Goal: Task Accomplishment & Management: Complete application form

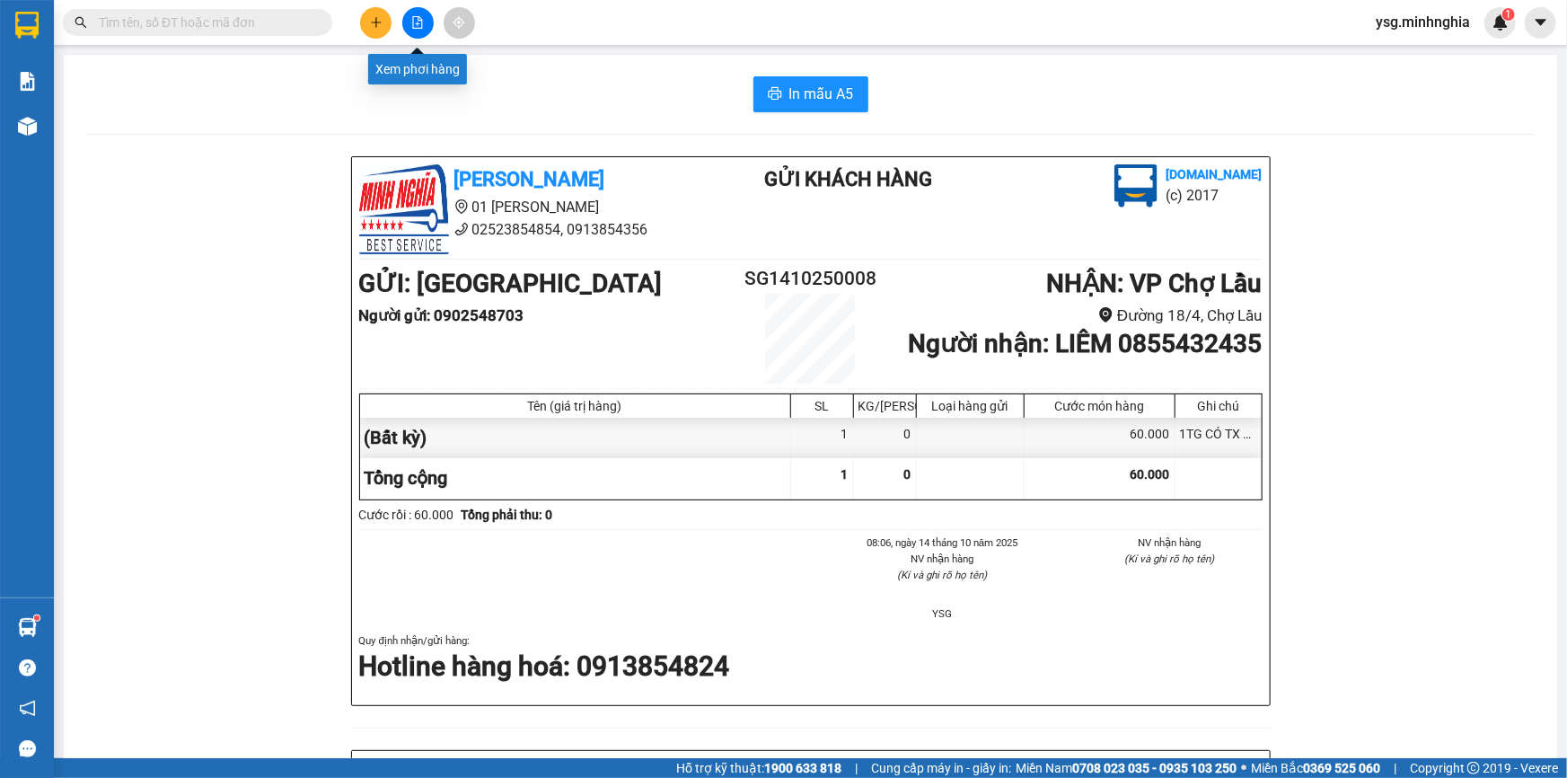
click at [377, 27] on icon "plus" at bounding box center [376, 22] width 13 height 13
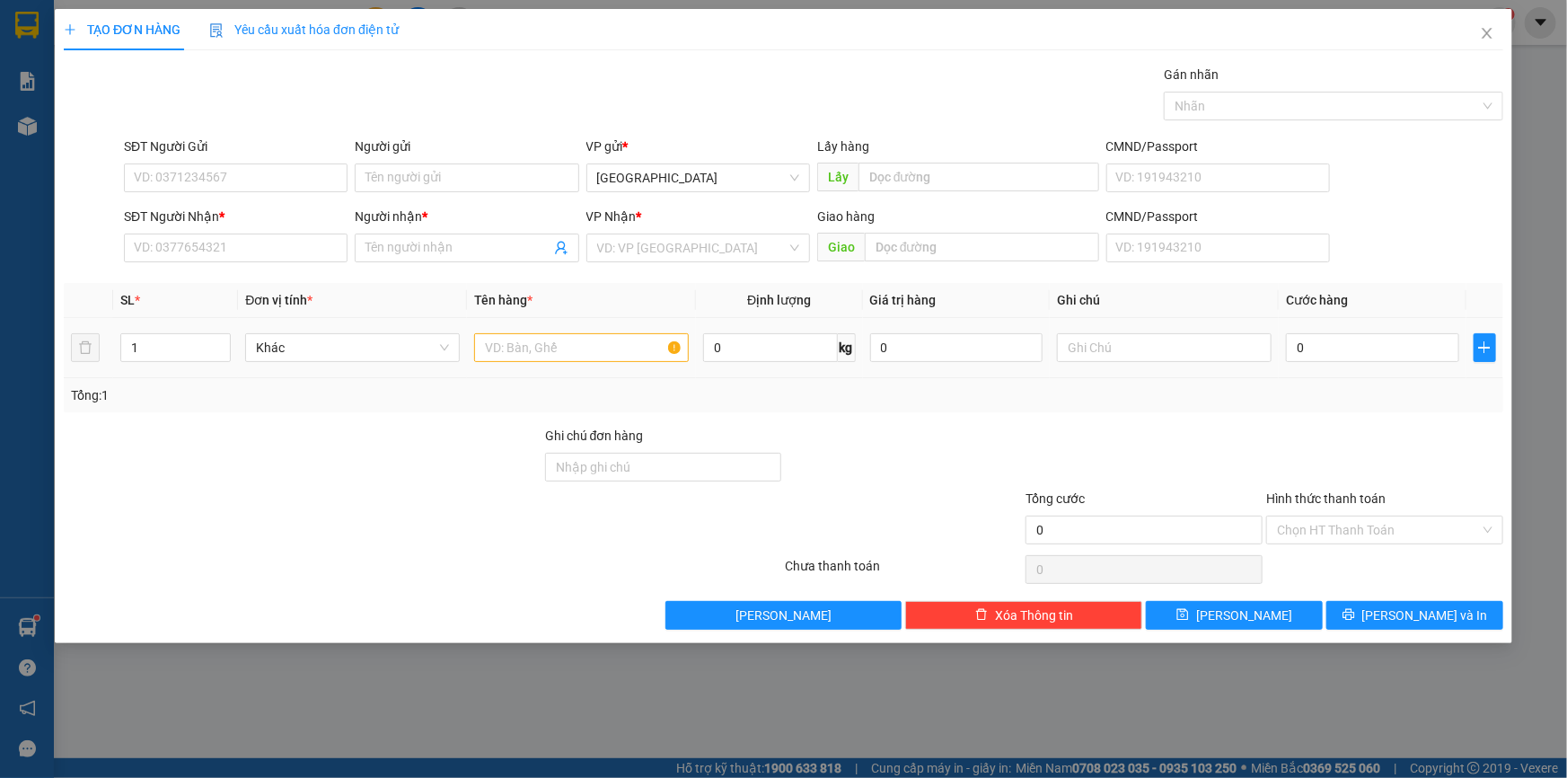
click at [566, 364] on div at bounding box center [581, 348] width 215 height 36
click at [569, 339] on input "text" at bounding box center [581, 347] width 215 height 29
type input "2"
click at [224, 341] on span "up" at bounding box center [220, 343] width 11 height 11
click at [238, 234] on input "SĐT Người Nhận *" at bounding box center [236, 247] width 224 height 29
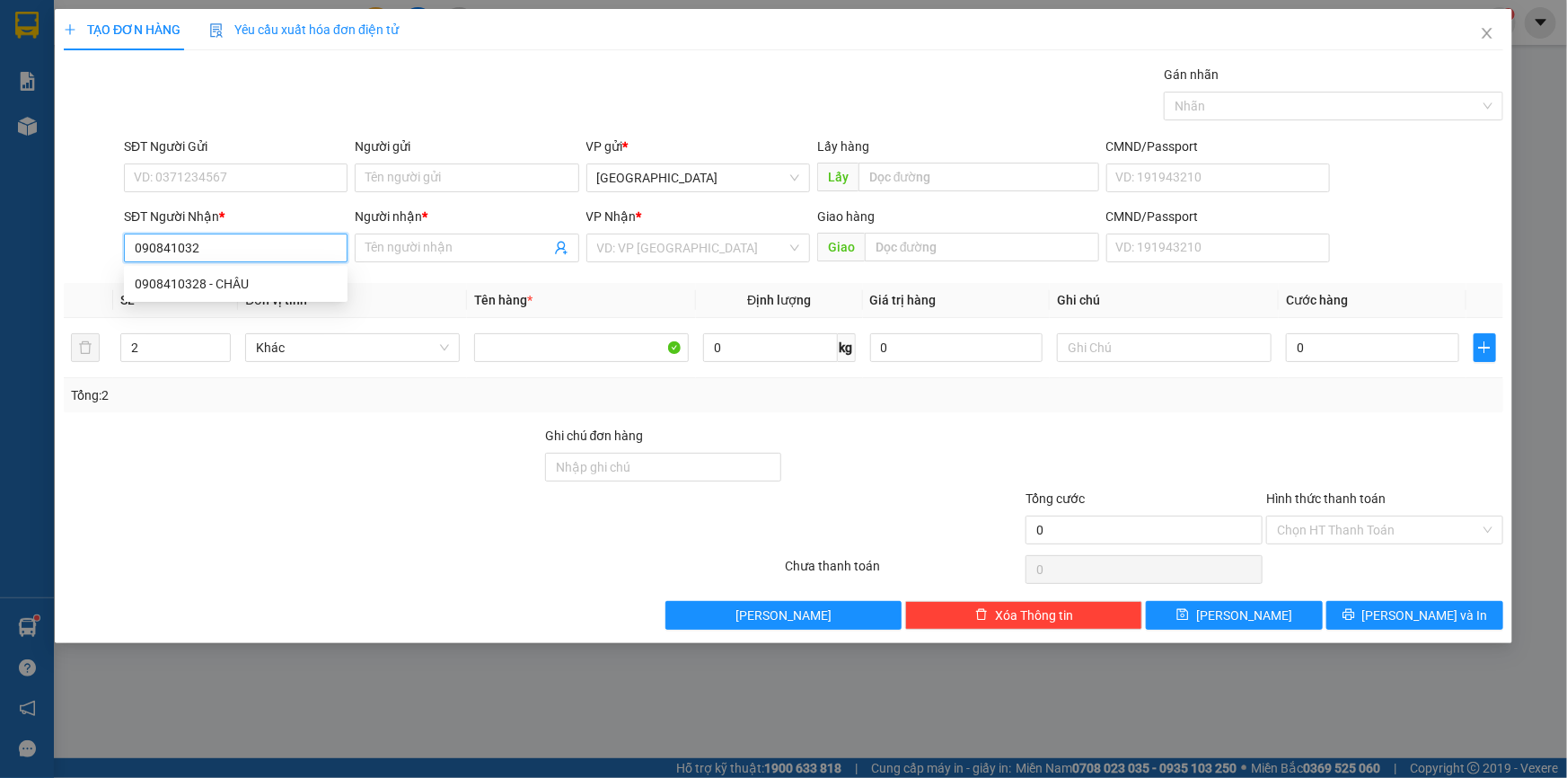
type input "0908410328"
click at [221, 286] on div "0908410328 - CHÂU" at bounding box center [236, 284] width 202 height 20
type input "CHÂU"
type input "KM 28"
type input "0908410328"
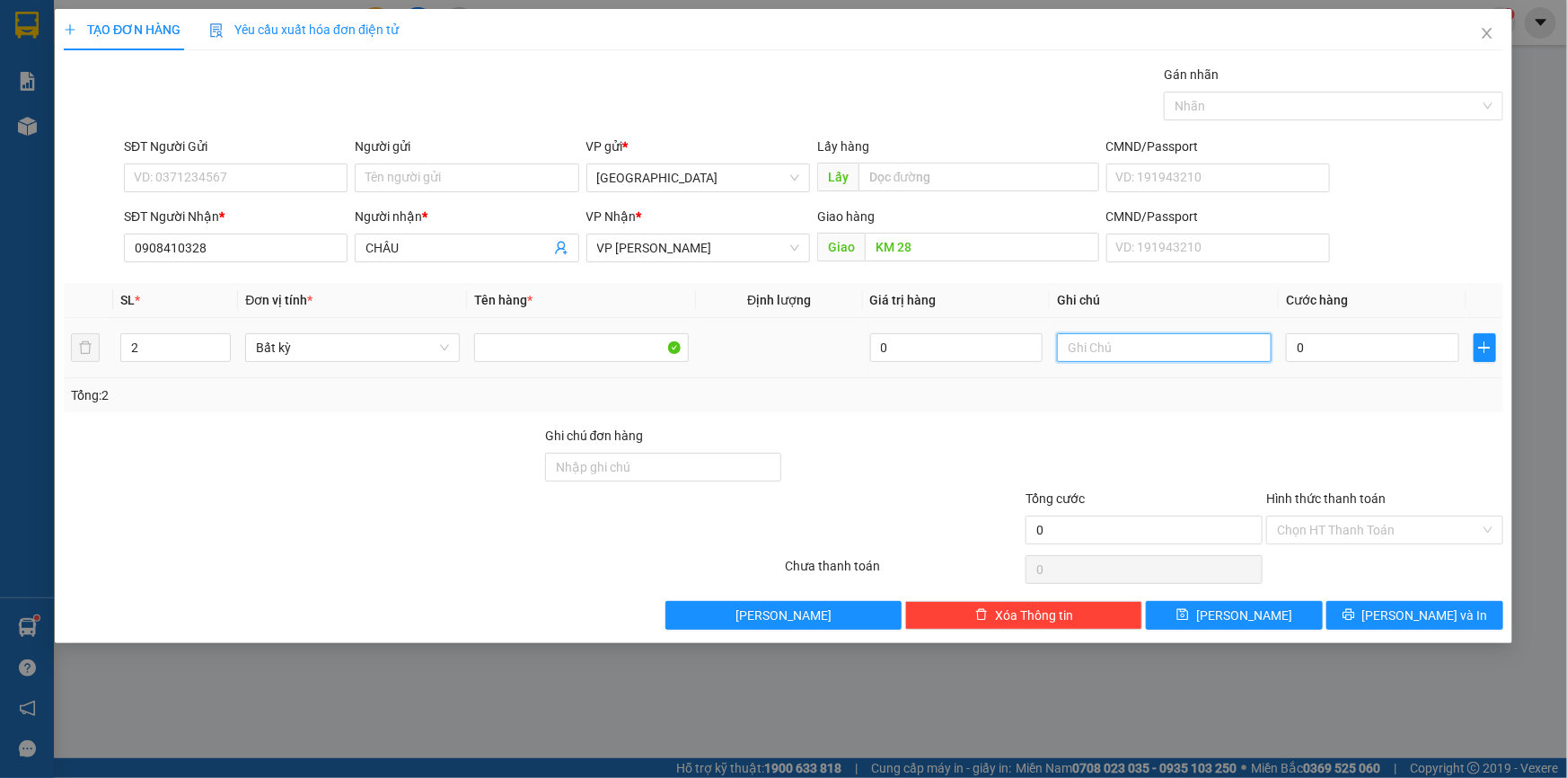
click at [1205, 347] on input "text" at bounding box center [1164, 347] width 215 height 29
paste input "Ú"
paste input "Í"
paste input "Ô"
paste input "Ộ"
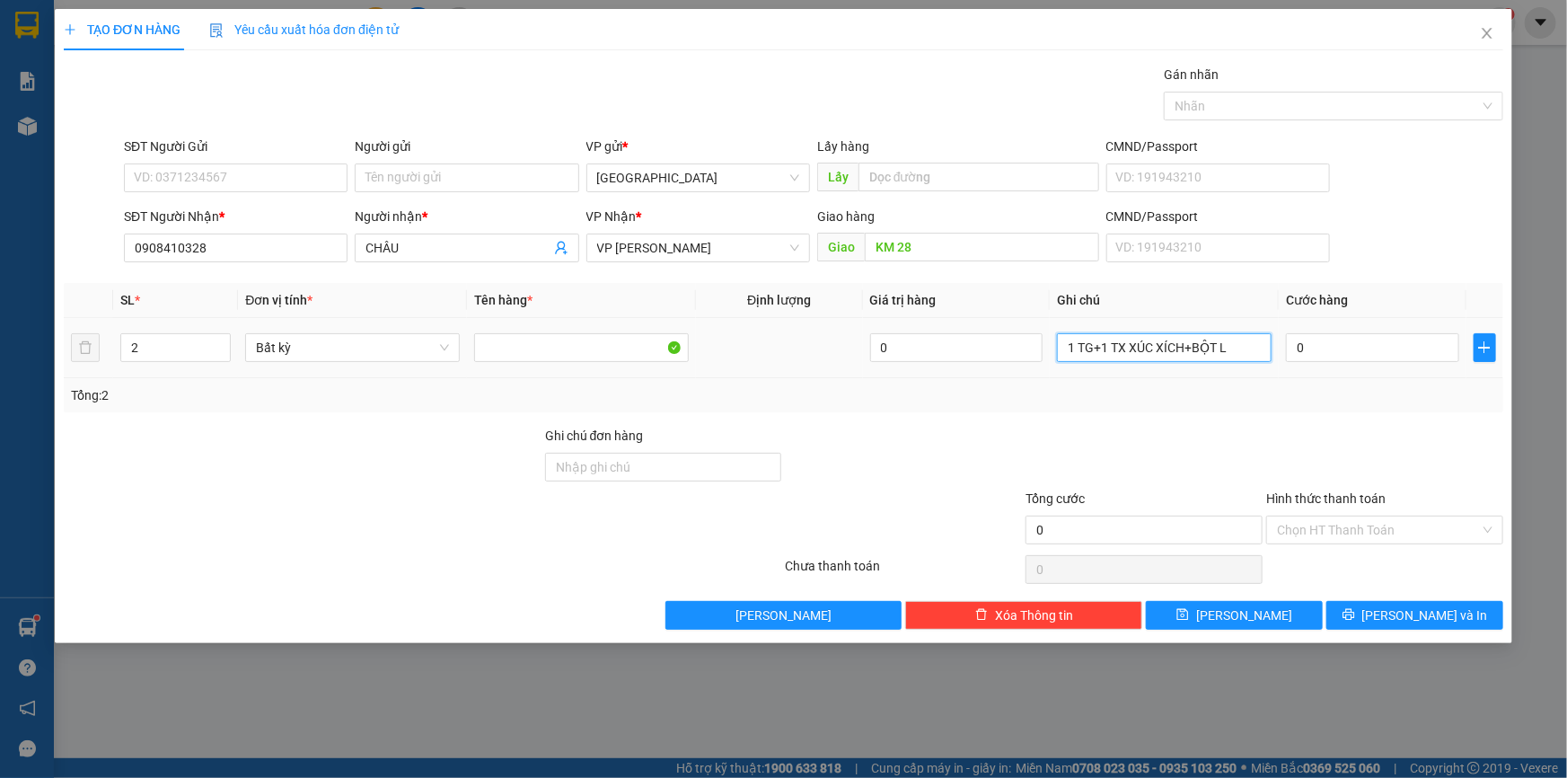
paste input "ÀM"
paste input "ÁNH"
type input "1 TG+1 TX XÚC XÍCH+BỘT LÀM BÁNH"
click at [1342, 356] on input "0" at bounding box center [1372, 347] width 173 height 29
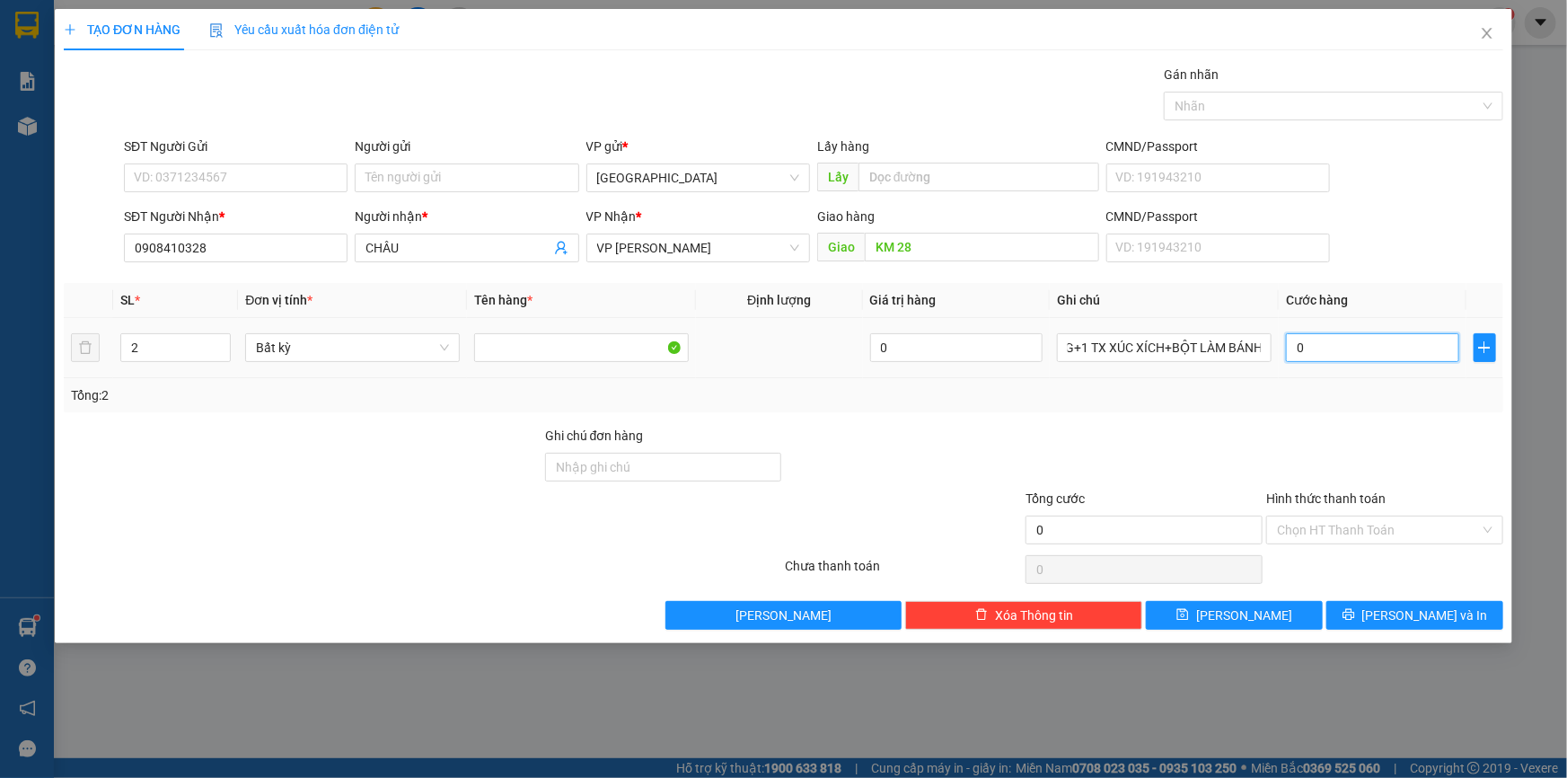
scroll to position [0, 0]
click at [215, 180] on input "SĐT Người Gửi" at bounding box center [236, 177] width 224 height 29
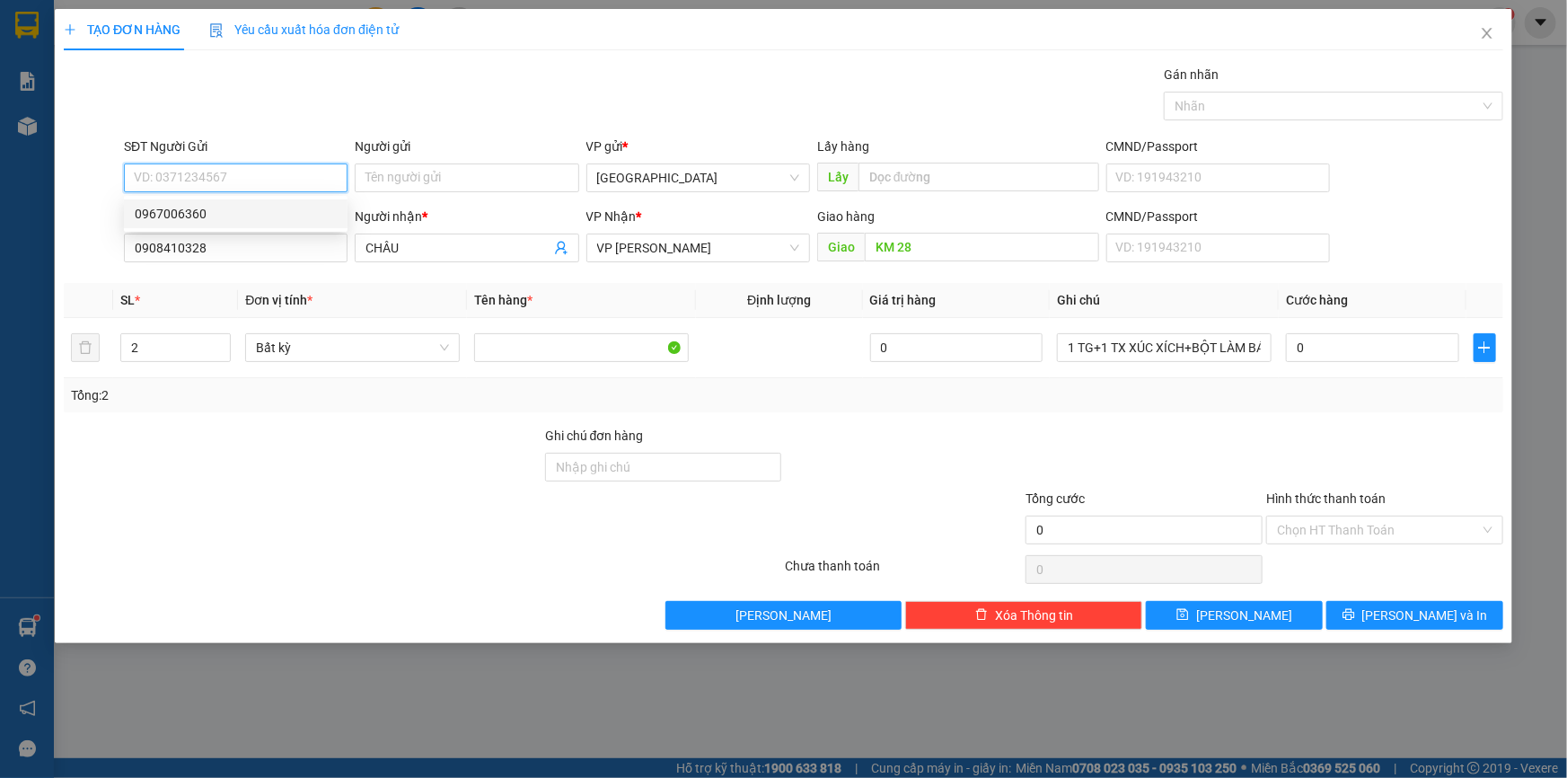
click at [224, 209] on div "0967006360" at bounding box center [236, 214] width 202 height 20
type input "0967006360"
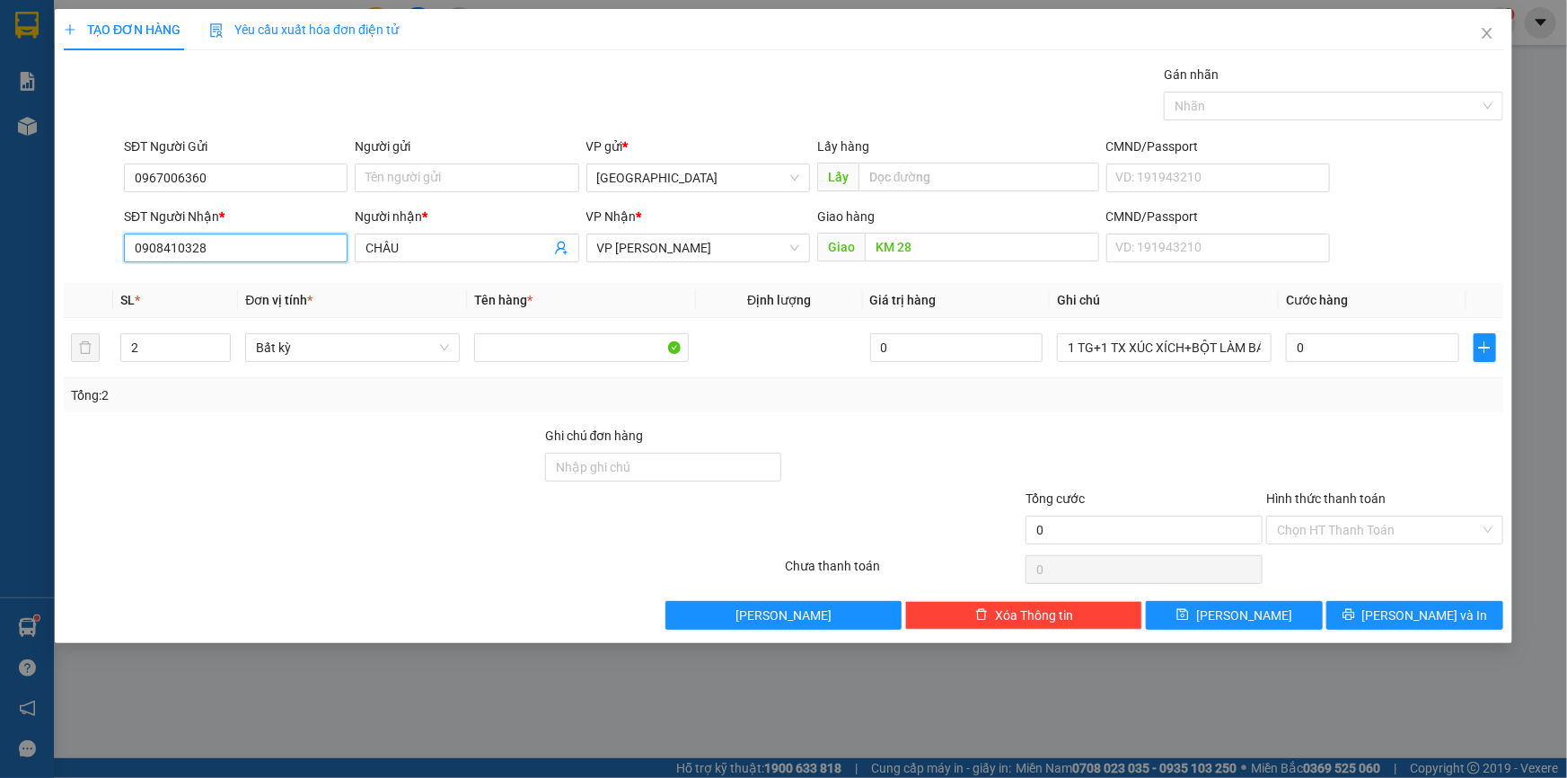
drag, startPoint x: 225, startPoint y: 251, endPoint x: 21, endPoint y: 251, distance: 204.7
click at [21, 251] on div "TẠO ĐƠN HÀNG Yêu cầu xuất hóa đơn điện tử Transit Pickup Surcharge Ids Transit …" at bounding box center [783, 389] width 1567 height 778
click at [926, 248] on input "KM 28" at bounding box center [982, 247] width 234 height 29
click at [1333, 340] on input "0" at bounding box center [1372, 347] width 173 height 29
click at [1344, 351] on input "0" at bounding box center [1372, 347] width 173 height 29
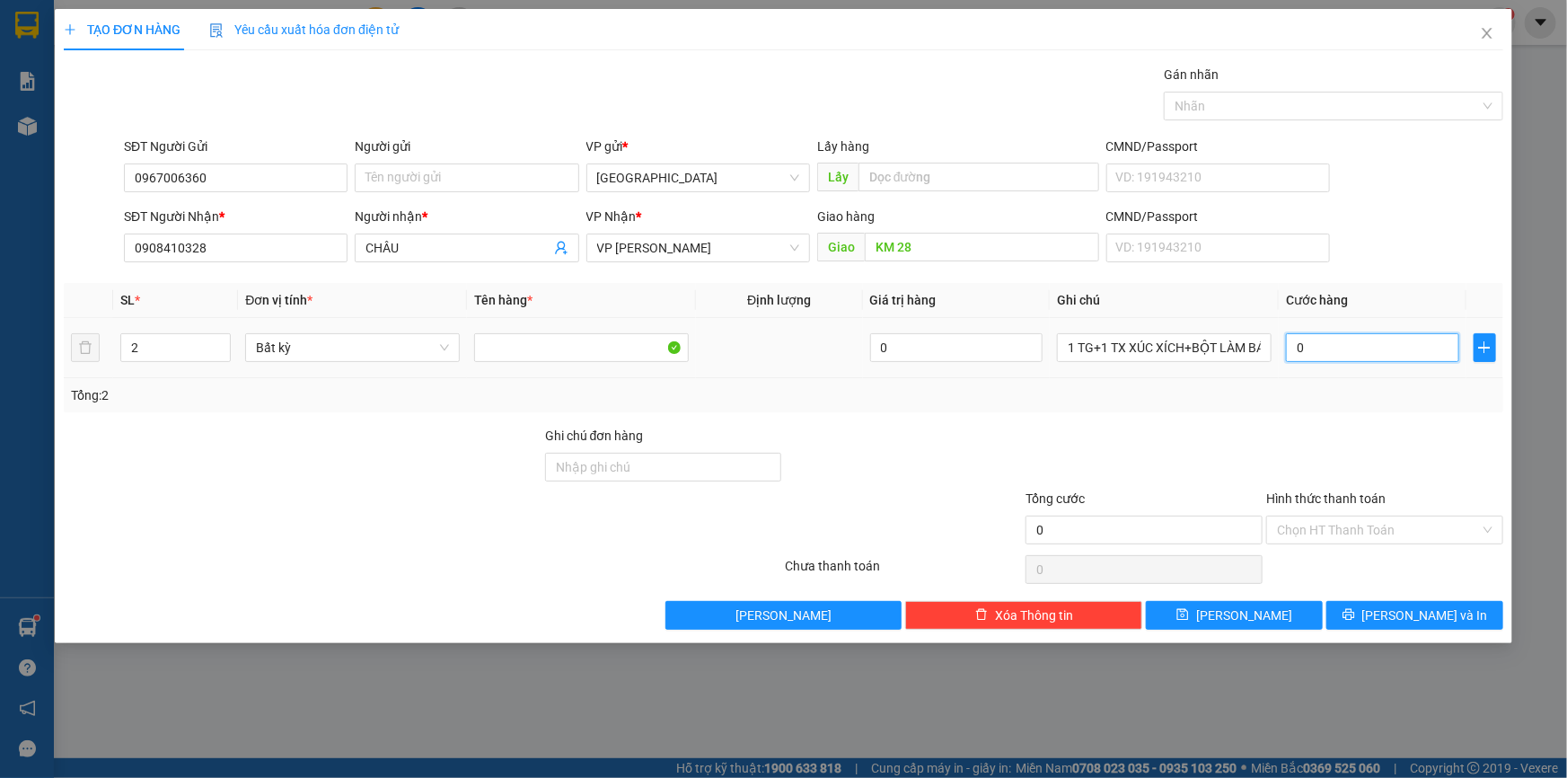
click at [1344, 351] on input "0" at bounding box center [1372, 347] width 173 height 29
type input "1"
type input "10"
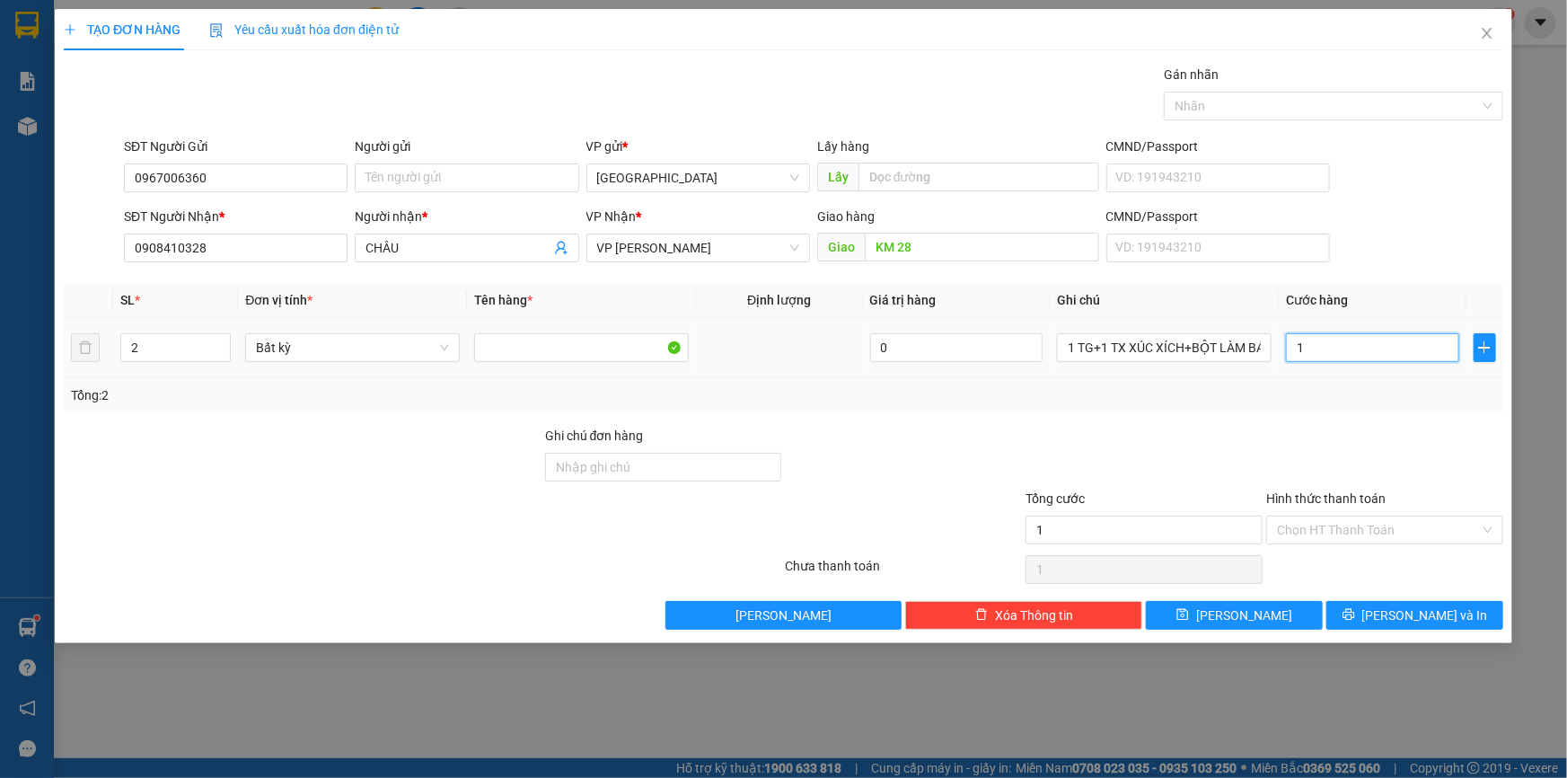
type input "10"
type input "100"
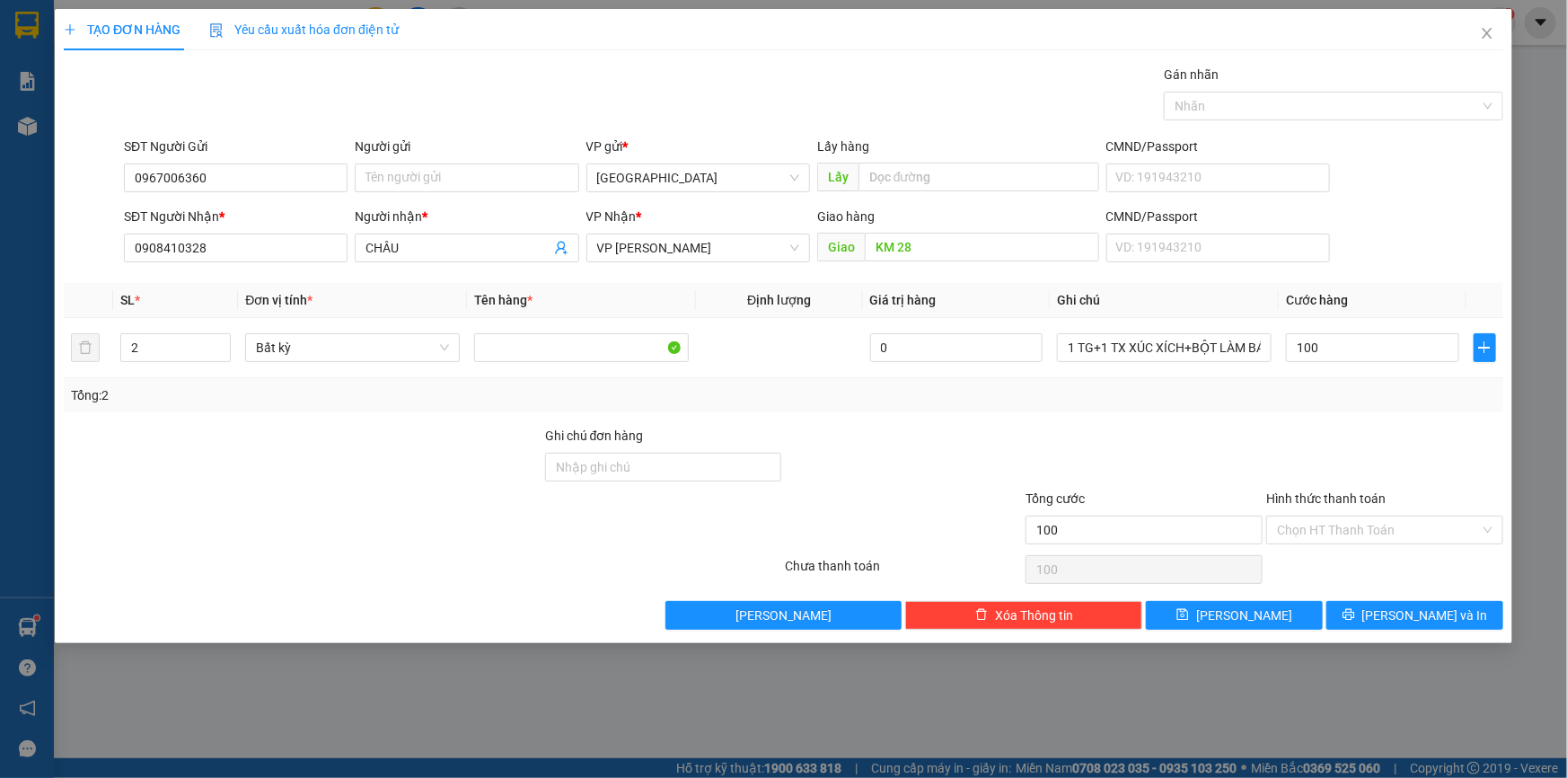
type input "100.000"
click at [1371, 620] on button "[PERSON_NAME] và In" at bounding box center [1414, 615] width 177 height 29
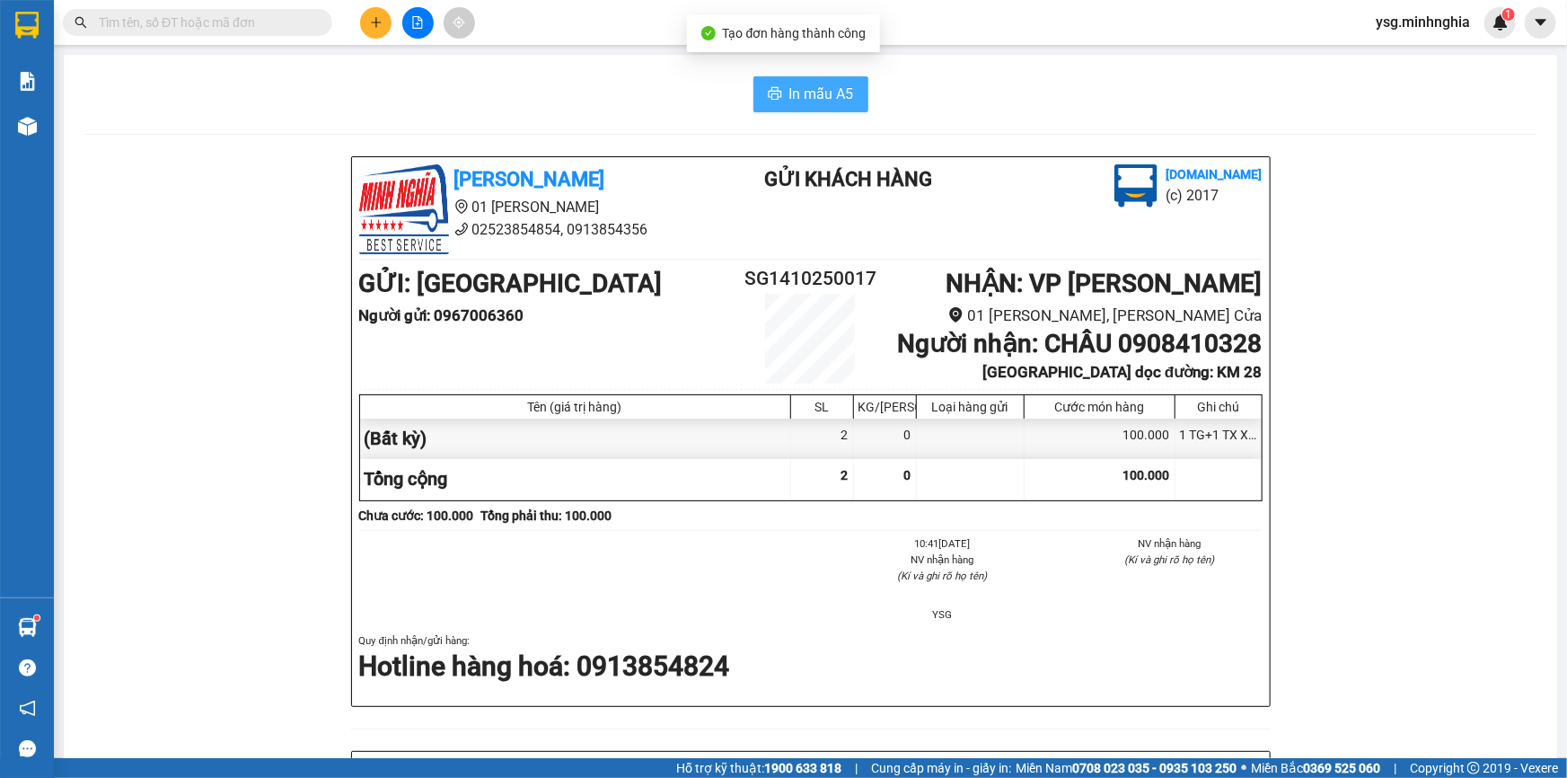
click at [796, 81] on button "In mẫu A5" at bounding box center [810, 94] width 115 height 36
click at [843, 78] on button "In mẫu A5" at bounding box center [810, 94] width 115 height 36
click at [377, 5] on div "Kết quả tìm kiếm ( 0 ) Bộ lọc No Data ysg.minhnghia 1" at bounding box center [783, 22] width 1567 height 45
click at [375, 16] on icon "plus" at bounding box center [376, 22] width 13 height 13
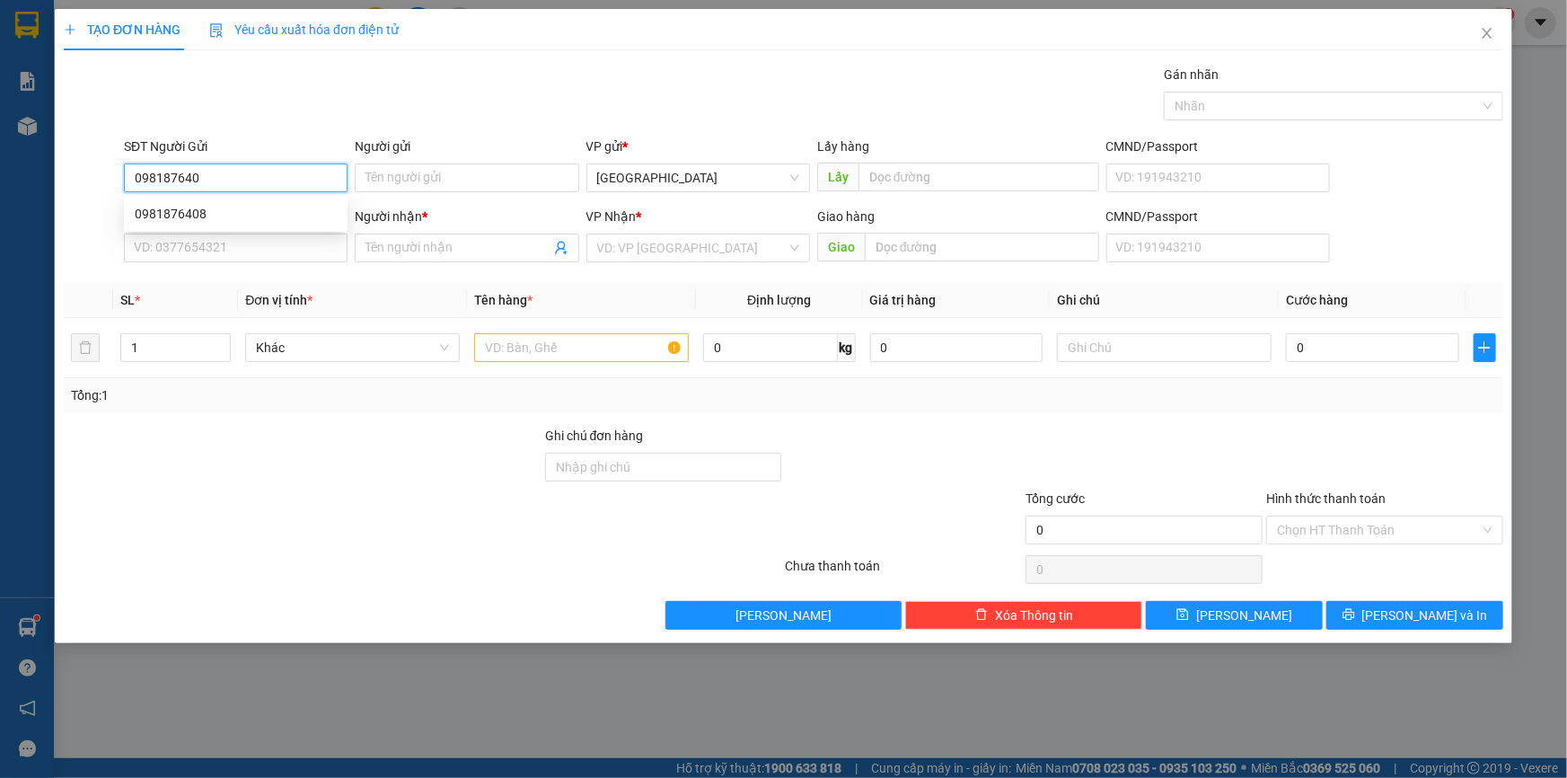
type input "0981876408"
click at [262, 217] on div "0981876408" at bounding box center [236, 214] width 202 height 20
type input "N3 SÔNG THAO"
type input "0899173414"
type input "THUÝ"
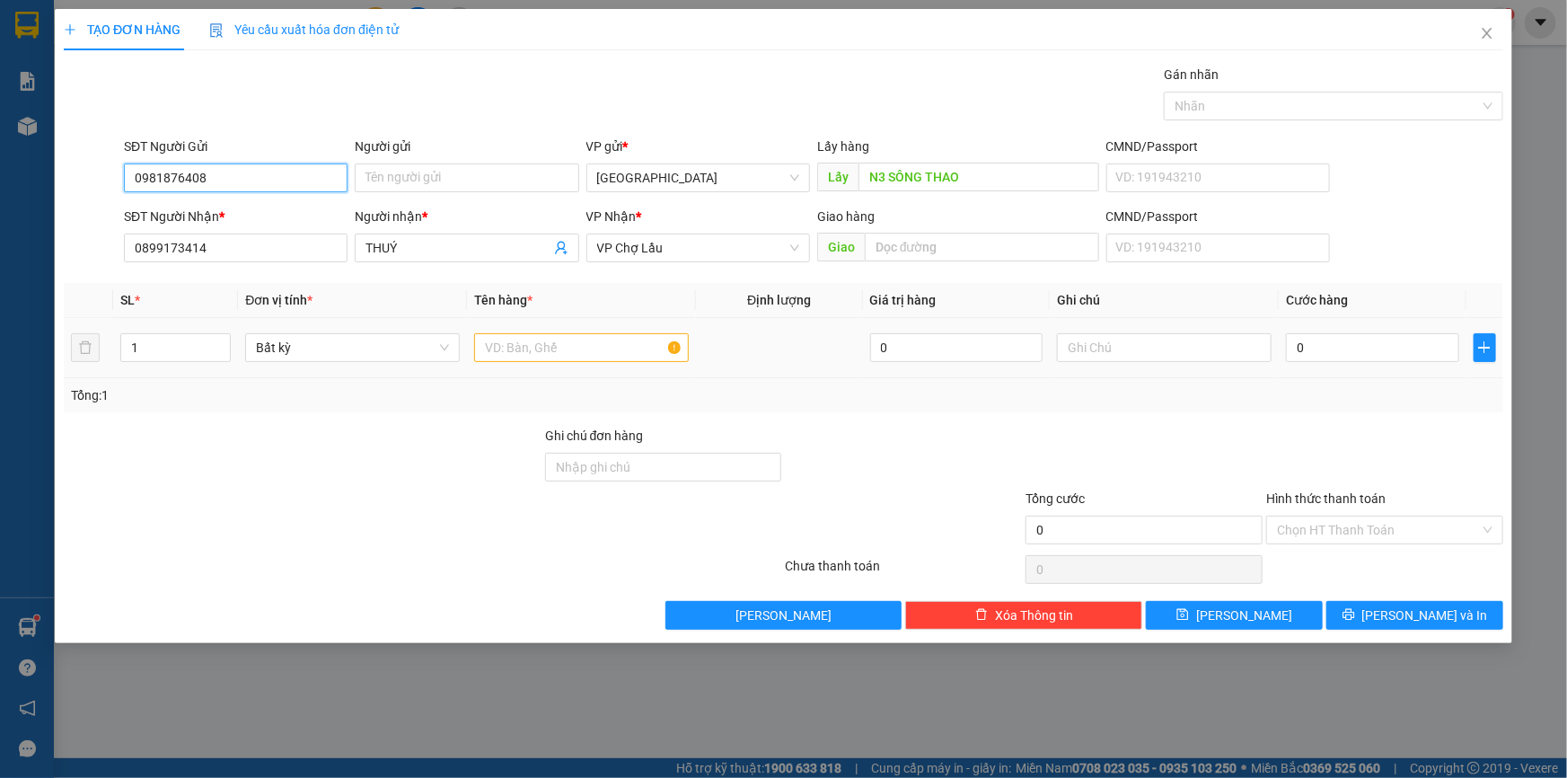
type input "0981876408"
click at [608, 346] on input "text" at bounding box center [581, 347] width 215 height 29
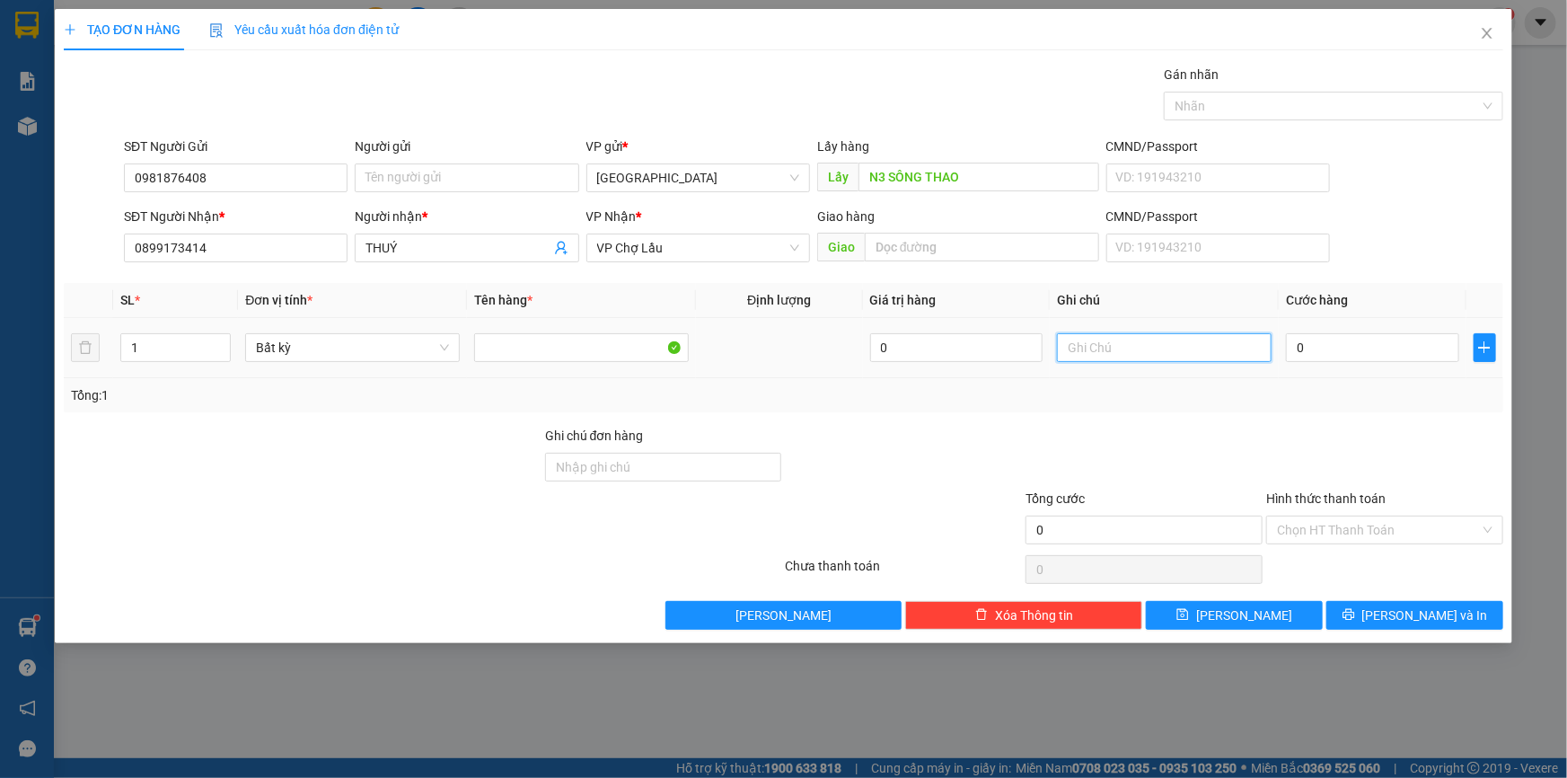
click at [1161, 355] on input "text" at bounding box center [1164, 347] width 215 height 29
paste input "À"
type input "1 TG GÀ"
click at [1378, 346] on input "0" at bounding box center [1372, 347] width 173 height 29
type input "1"
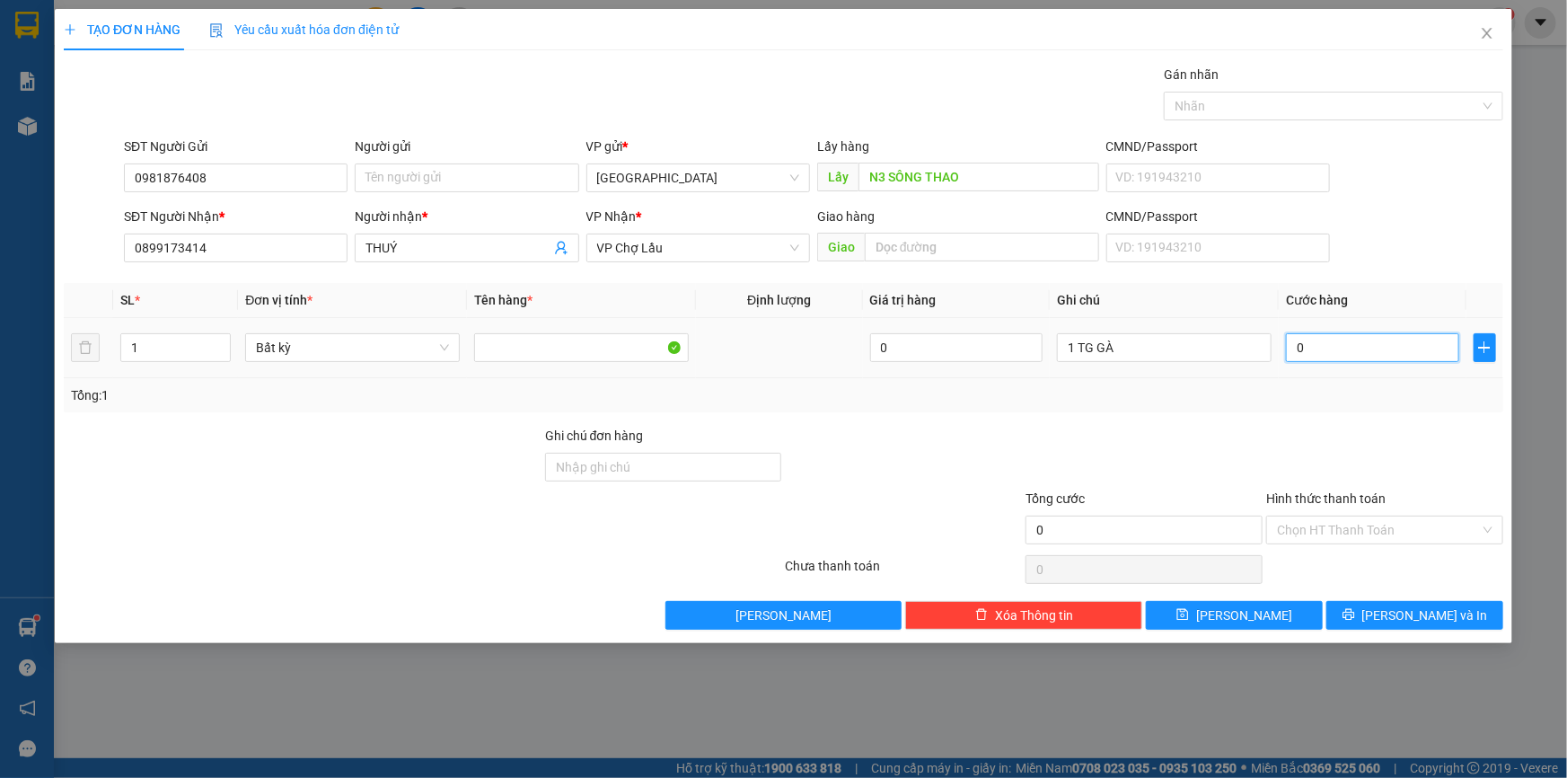
type input "1"
type input "11"
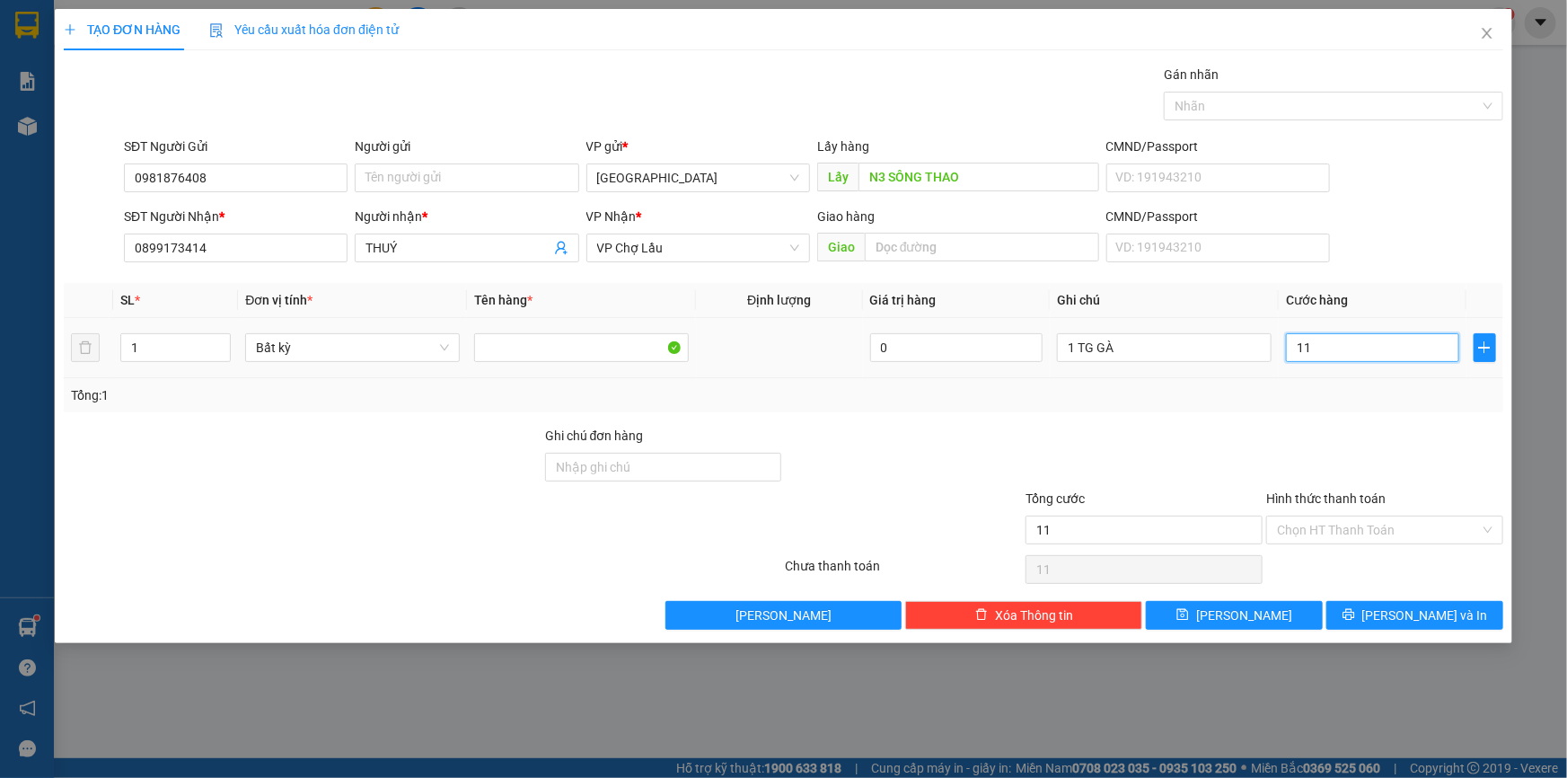
type input "110"
type input "110.000"
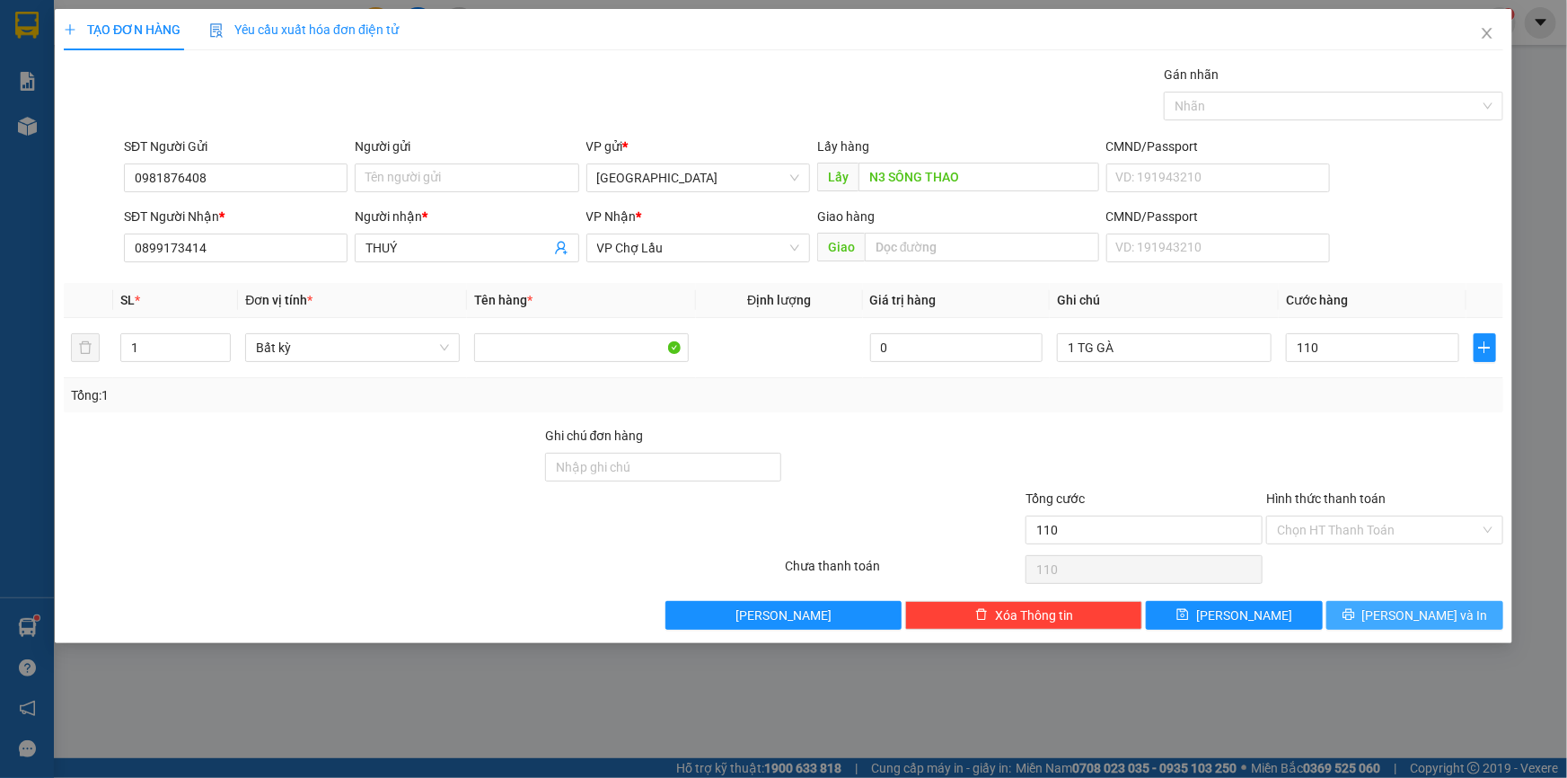
type input "110.000"
click at [1393, 615] on button "[PERSON_NAME] và In" at bounding box center [1414, 615] width 177 height 29
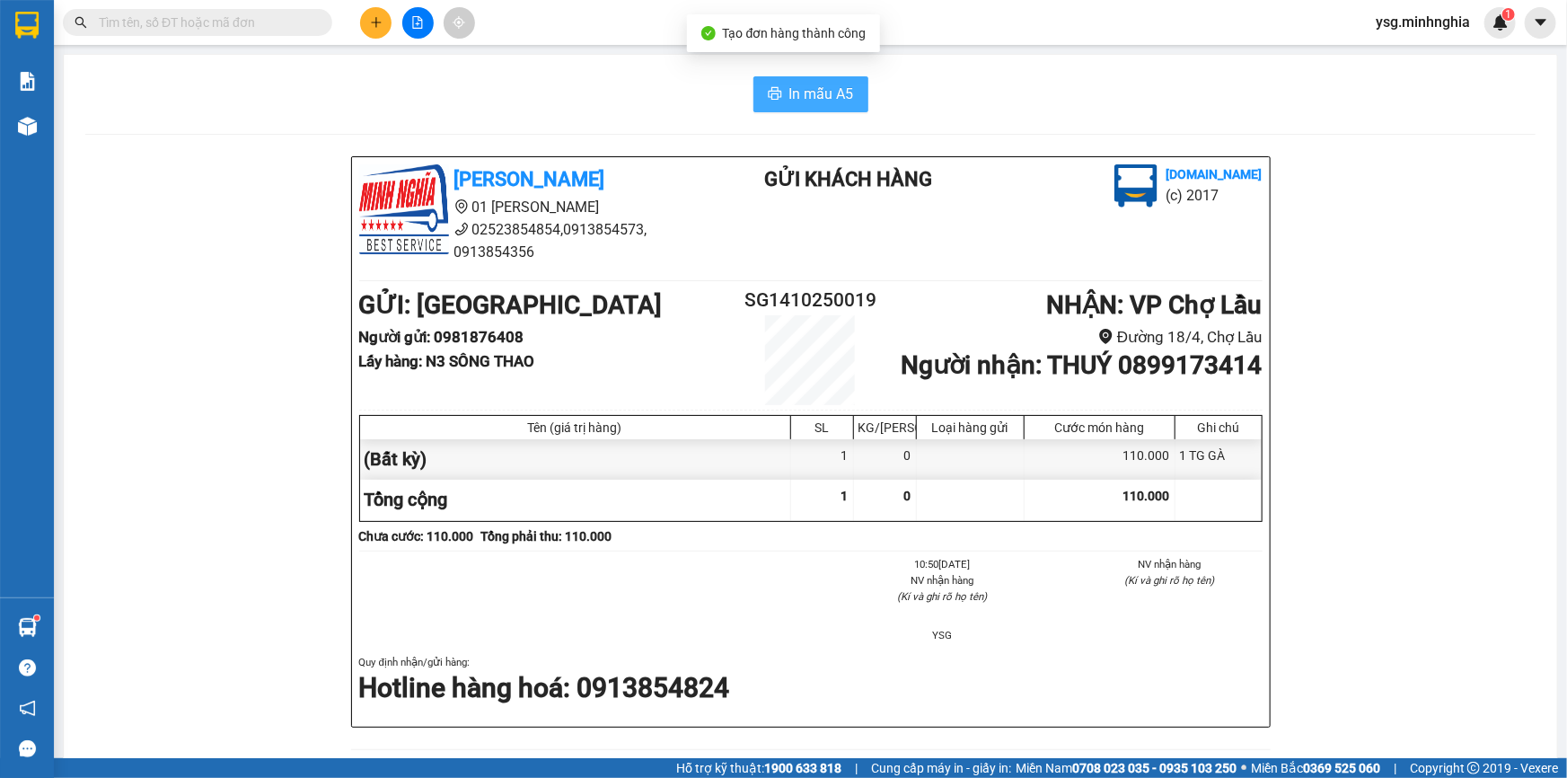
click at [792, 92] on span "In mẫu A5" at bounding box center [821, 94] width 65 height 22
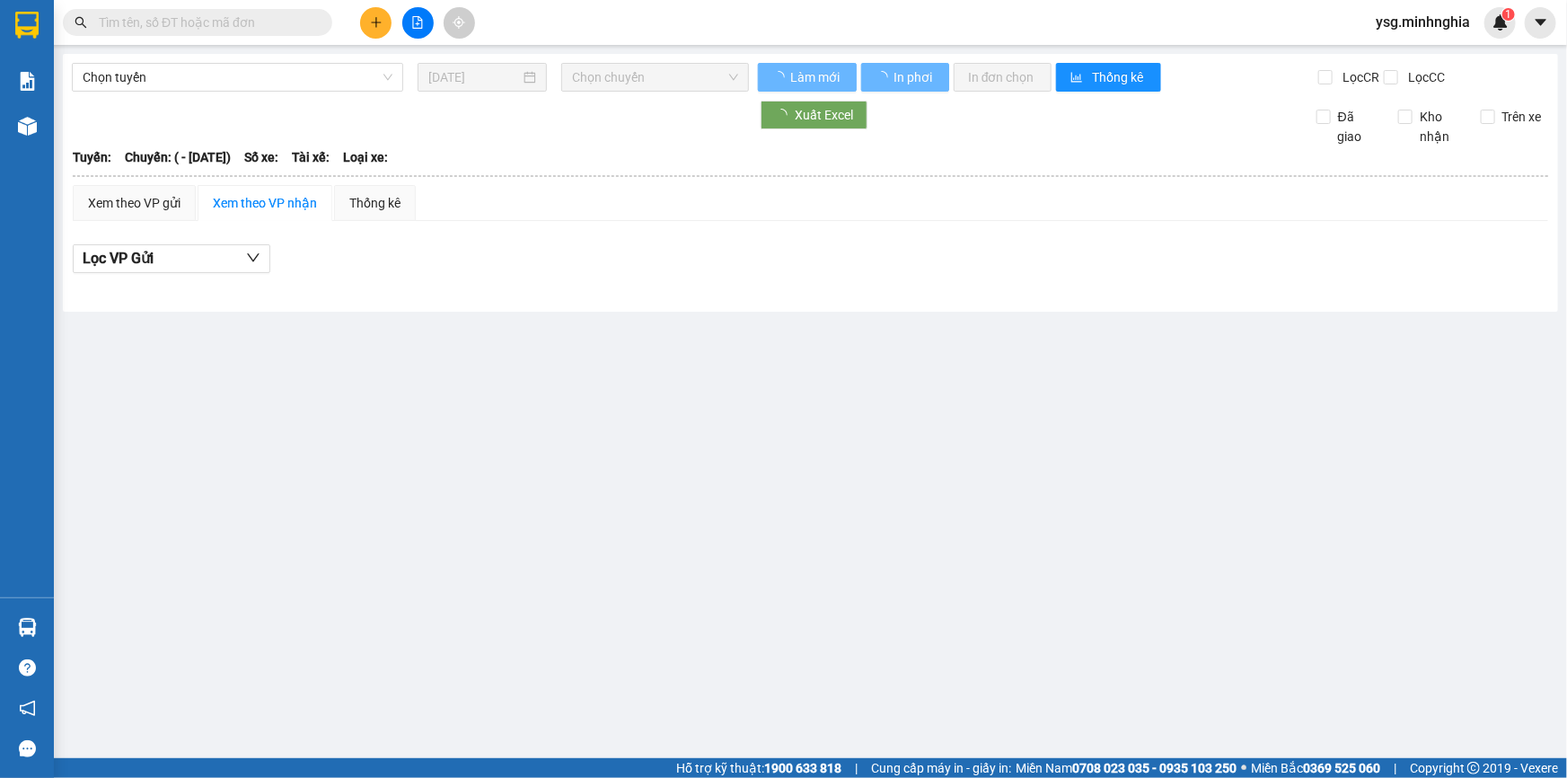
type input "05/03/2025"
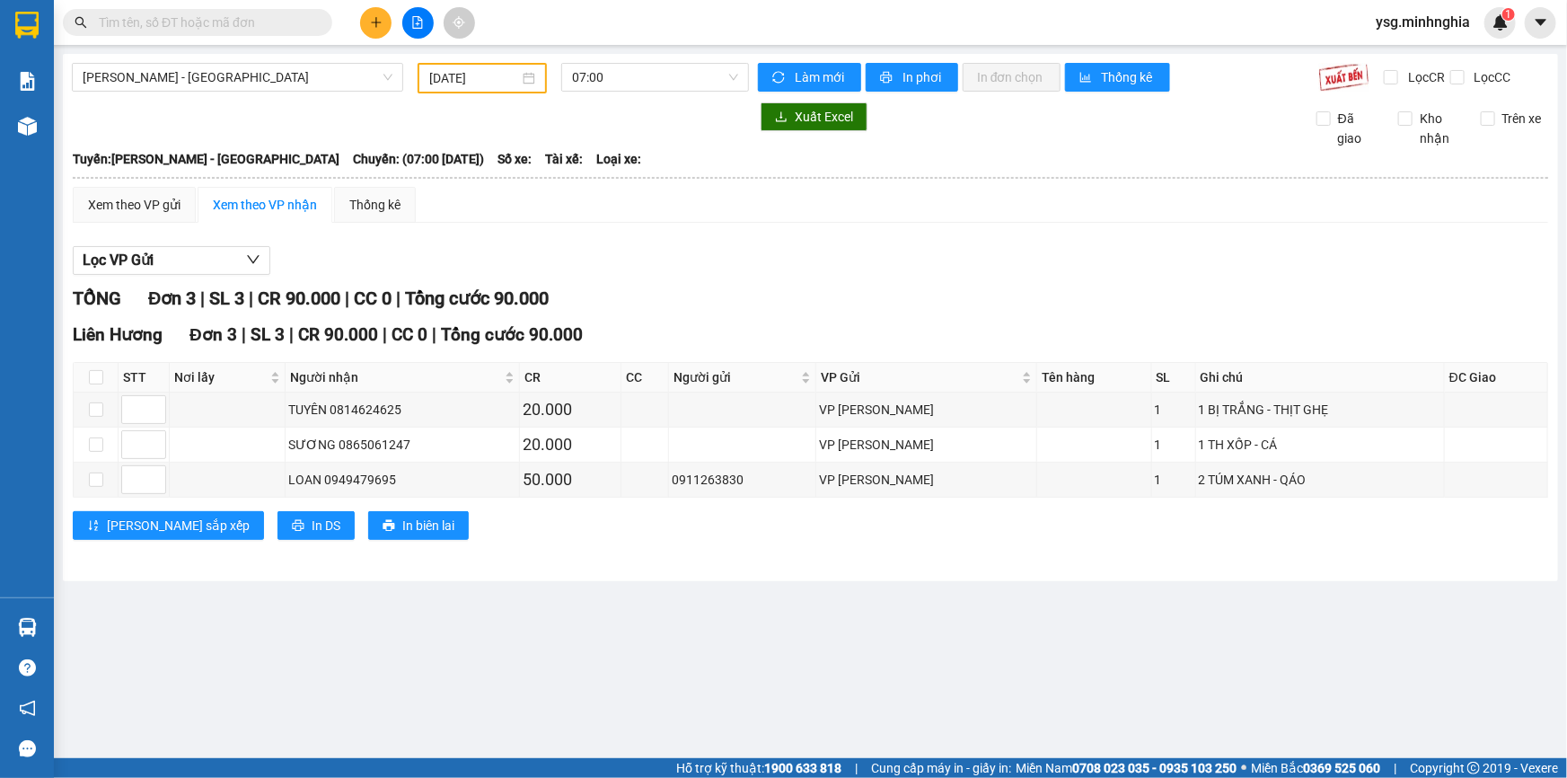
click at [268, 13] on input "text" at bounding box center [205, 23] width 212 height 20
paste input "0908410328"
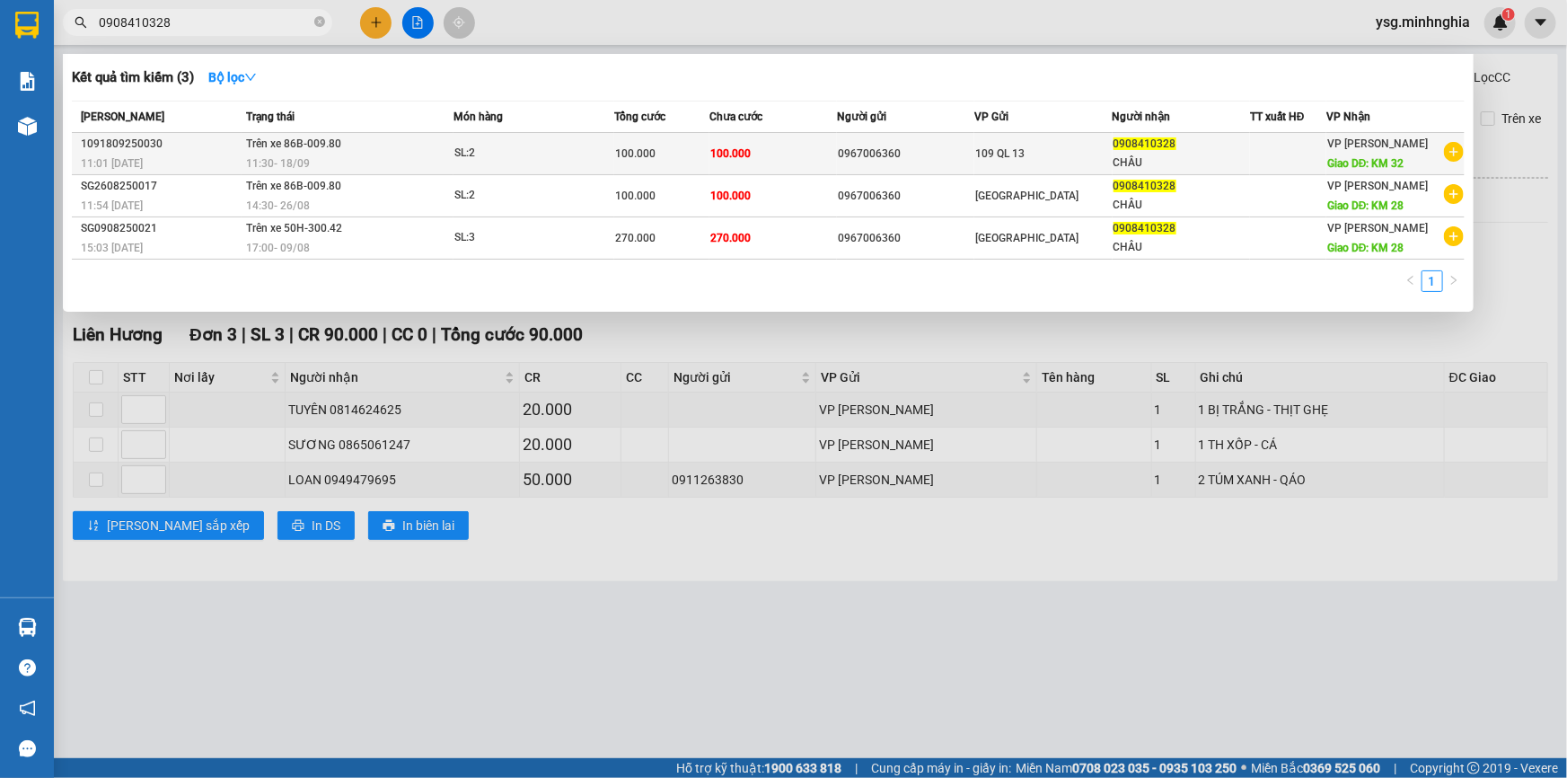
type input "0908410328"
click at [732, 155] on span "100.000" at bounding box center [730, 153] width 40 height 13
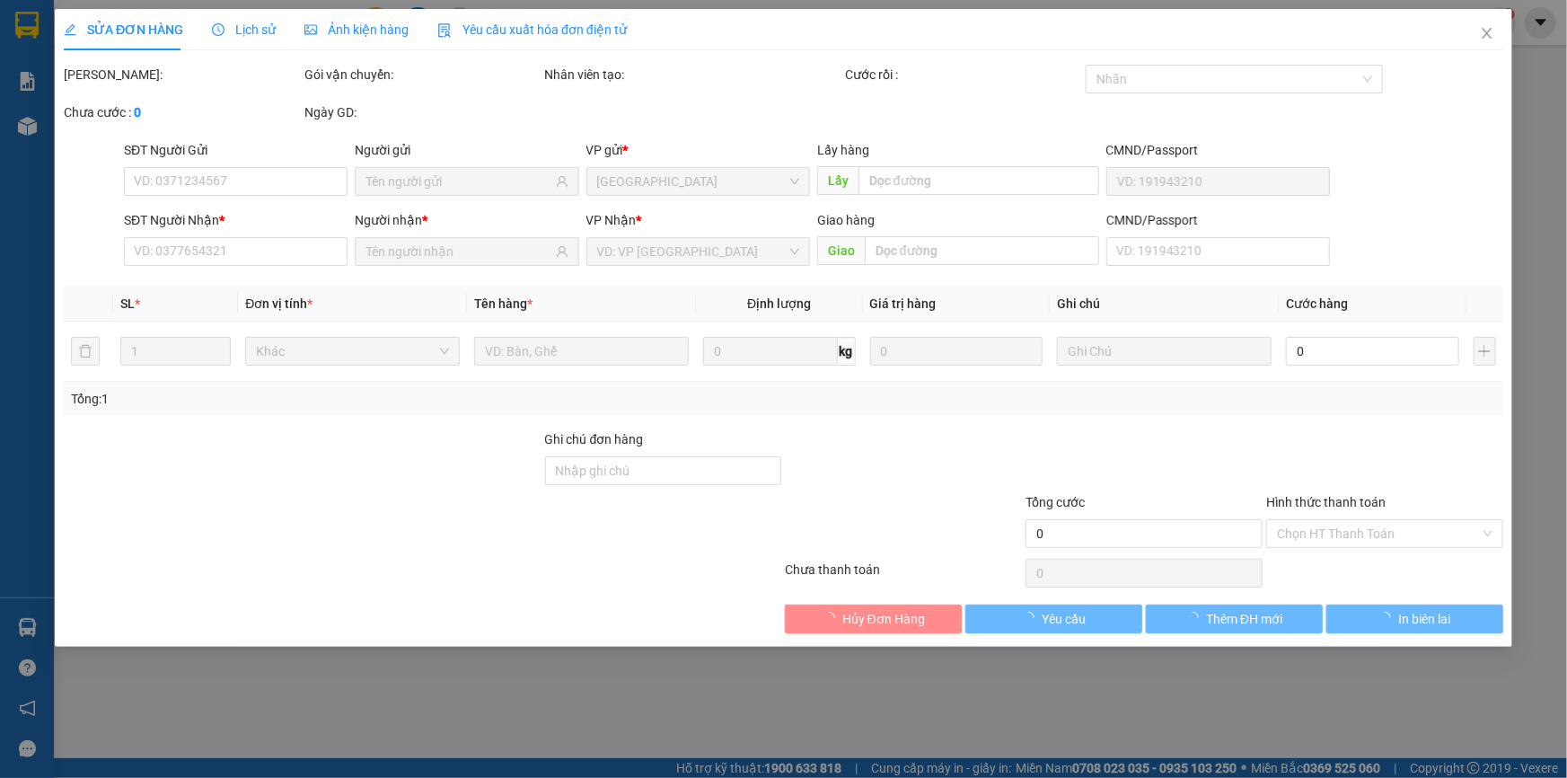
type input "0967006360"
type input "0908410328"
type input "CHÂU"
type input "KM 32"
type input "100.000"
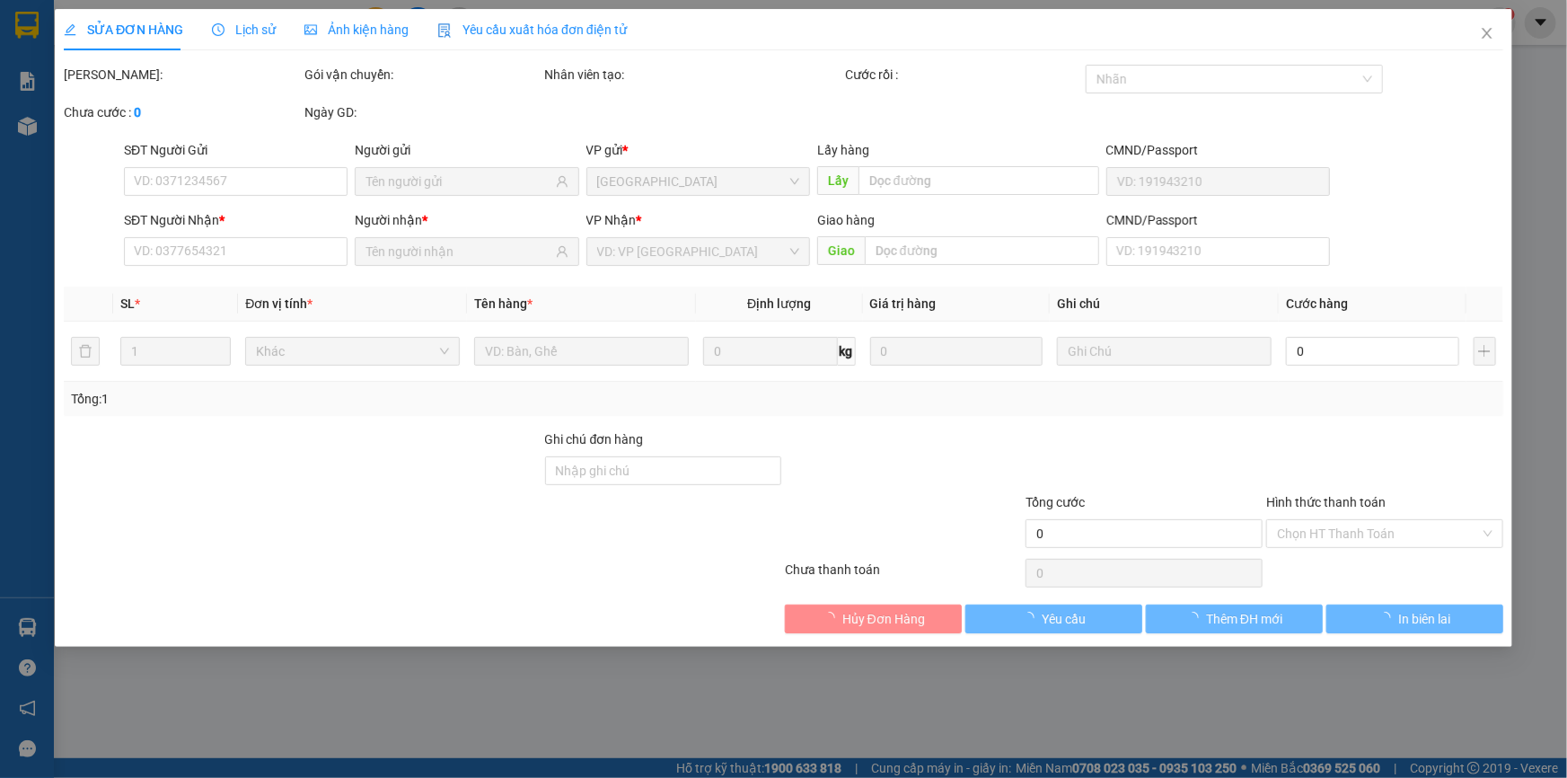
type input "100.000"
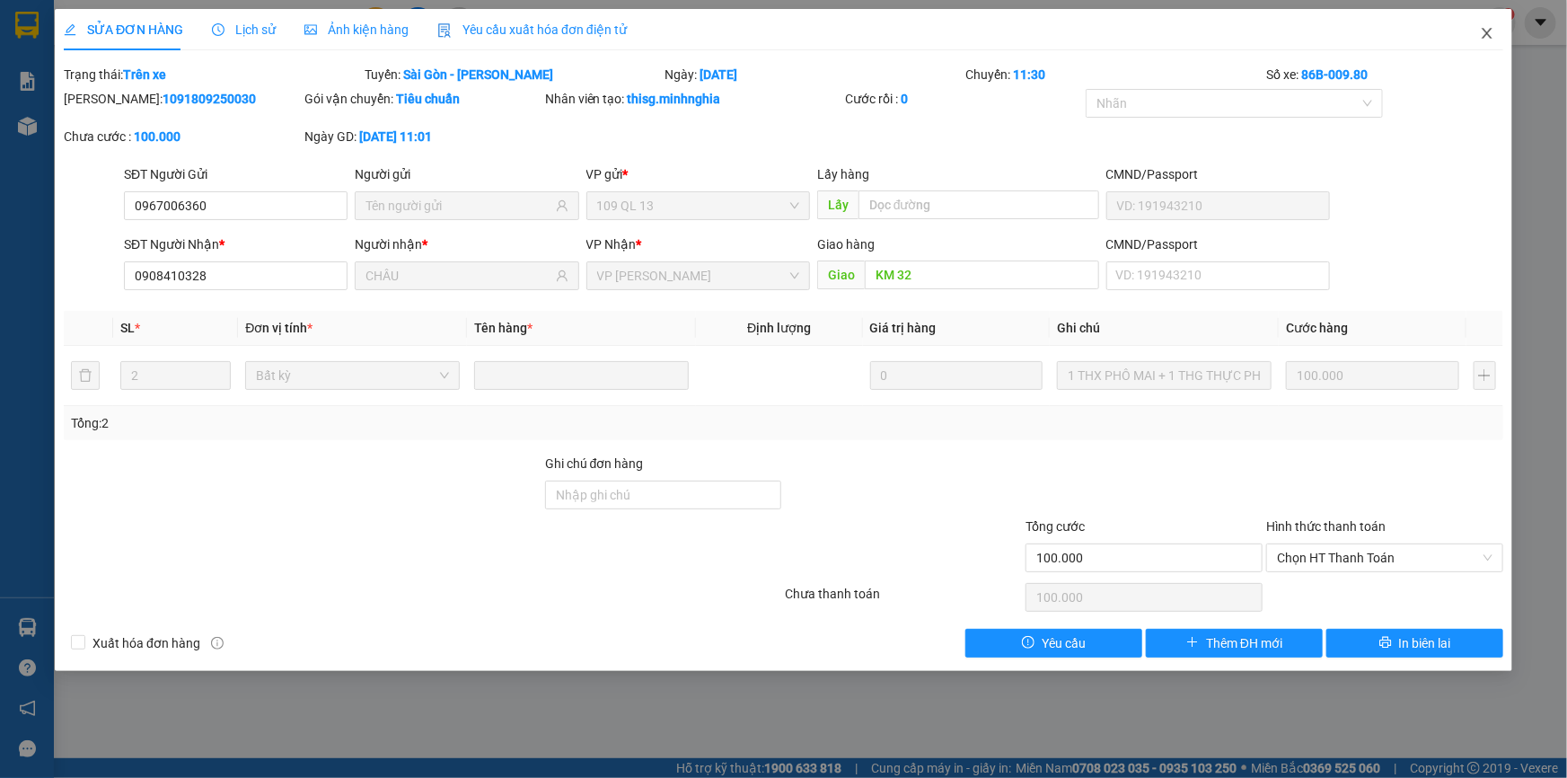
click at [1490, 32] on icon "close" at bounding box center [1487, 33] width 14 height 14
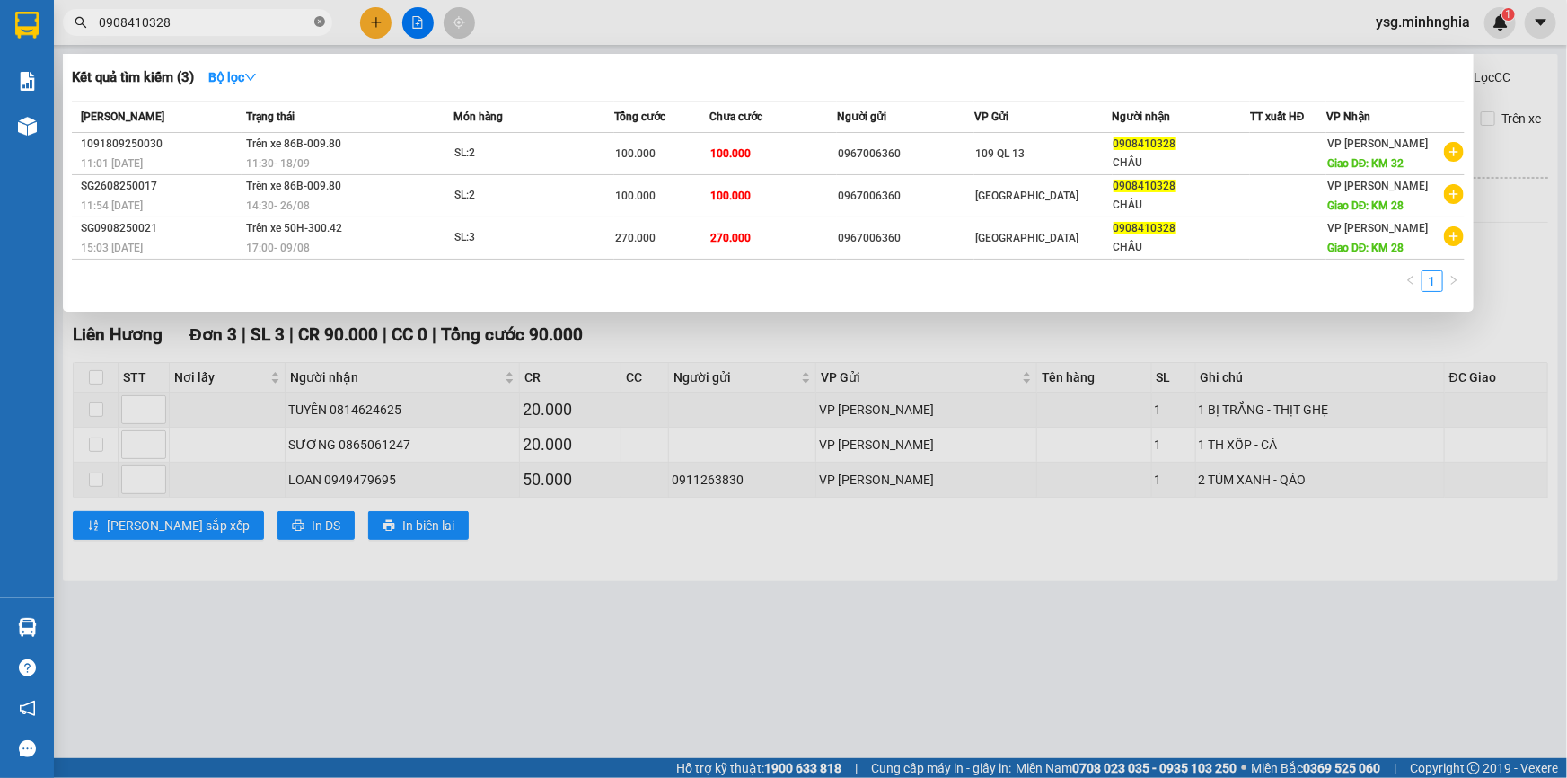
click at [317, 24] on icon "close-circle" at bounding box center [319, 21] width 11 height 11
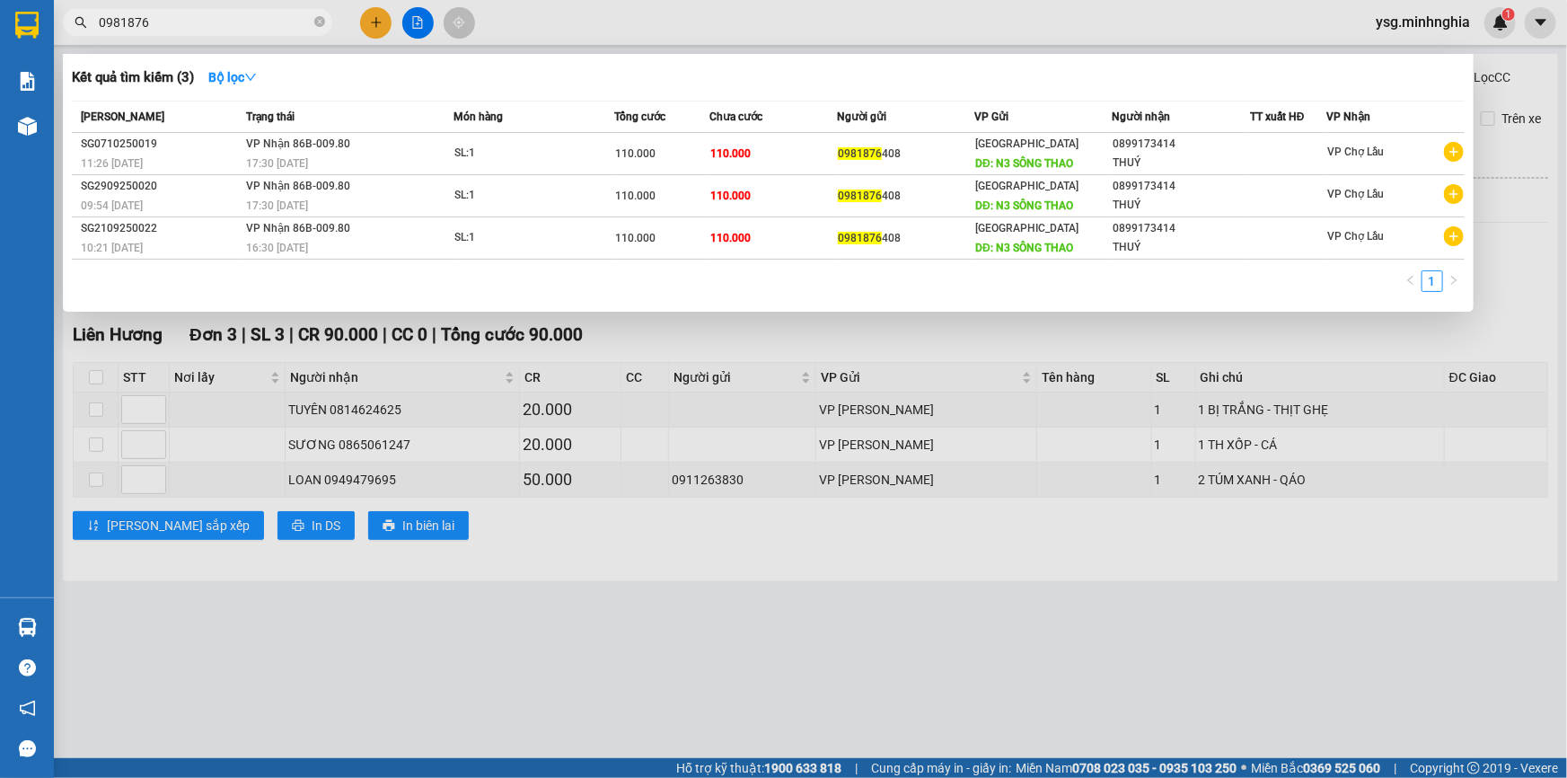
type input "0981876"
